Goal: Task Accomplishment & Management: Use online tool/utility

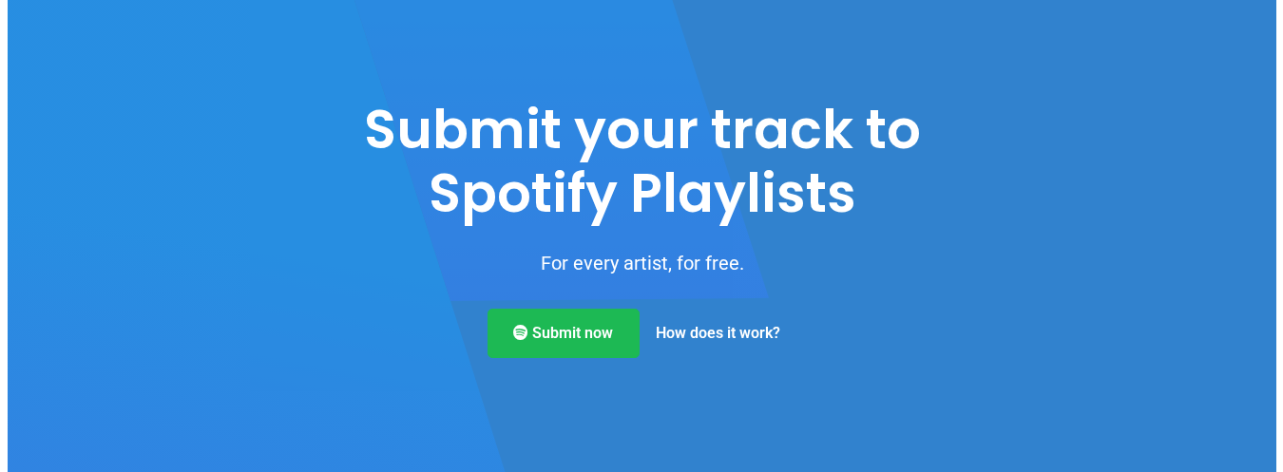
scroll to position [67, 0]
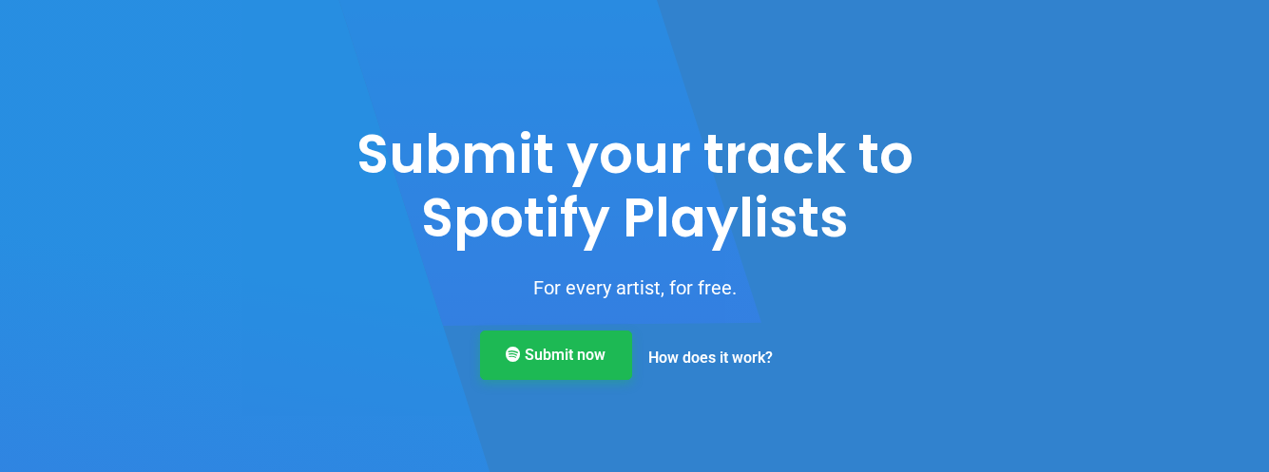
click at [595, 373] on link "Submit now" at bounding box center [556, 355] width 152 height 49
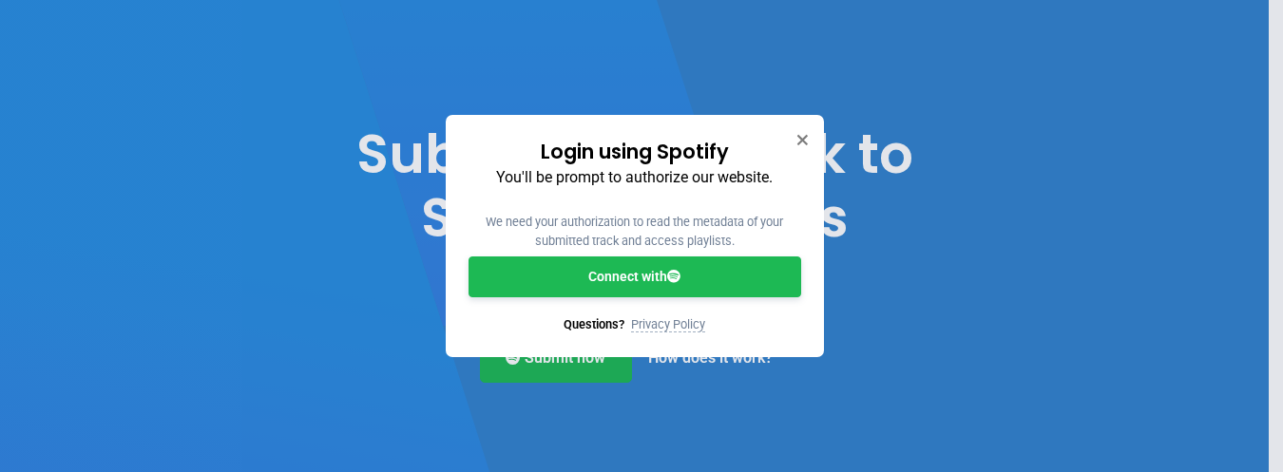
click at [618, 278] on link "Connect with" at bounding box center [635, 277] width 333 height 41
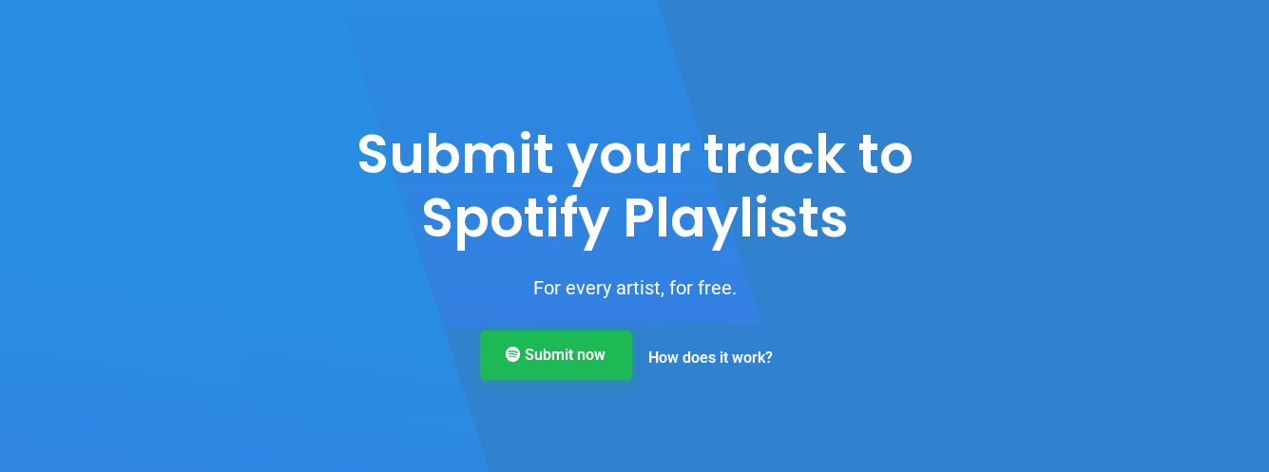
click at [585, 360] on link "Submit now" at bounding box center [556, 355] width 152 height 49
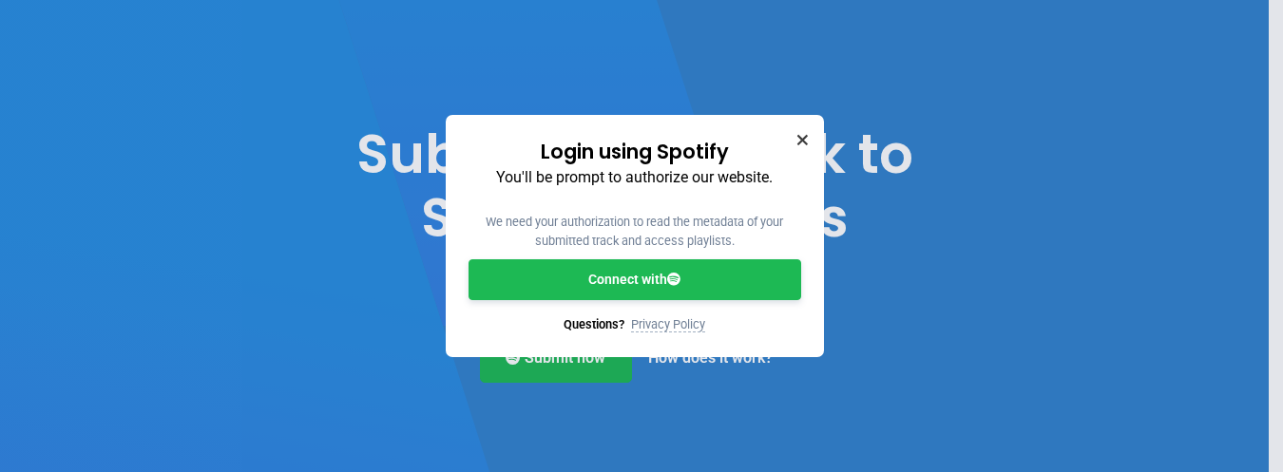
click at [802, 139] on icon "Close" at bounding box center [802, 140] width 10 height 10
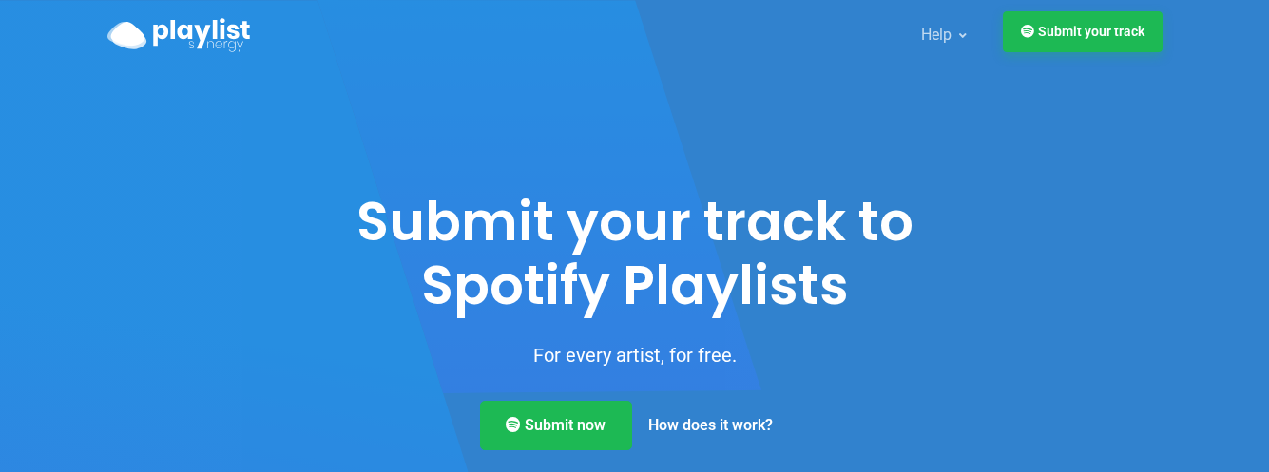
click at [1078, 45] on link "Submit your track" at bounding box center [1083, 31] width 160 height 41
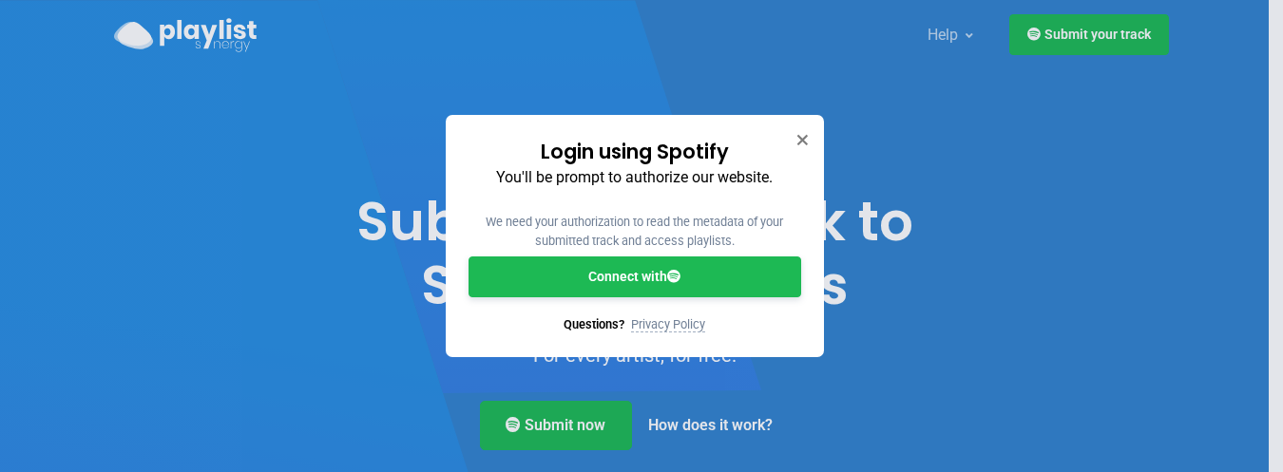
click at [621, 279] on link "Connect with" at bounding box center [635, 277] width 333 height 41
